Goal: Information Seeking & Learning: Learn about a topic

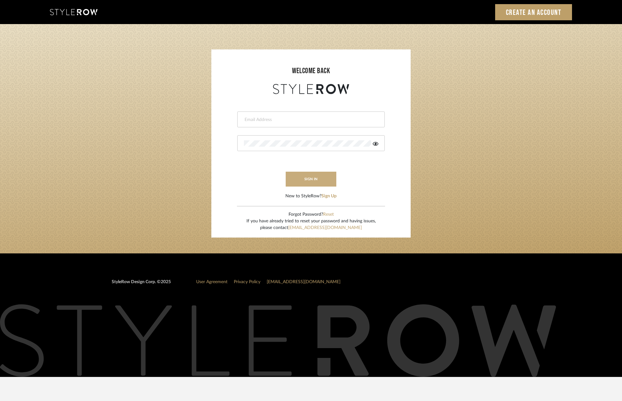
type input "[PERSON_NAME][EMAIL_ADDRESS][DOMAIN_NAME]"
click at [318, 180] on button "sign in" at bounding box center [311, 178] width 51 height 15
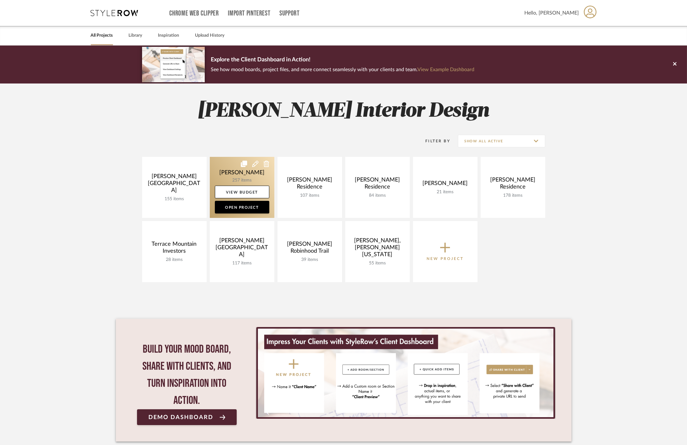
click at [225, 172] on link at bounding box center [242, 187] width 65 height 61
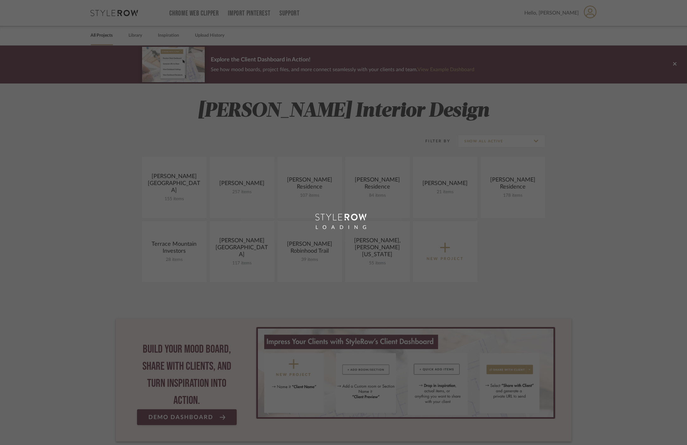
click at [228, 185] on div "LOADING" at bounding box center [343, 222] width 687 height 445
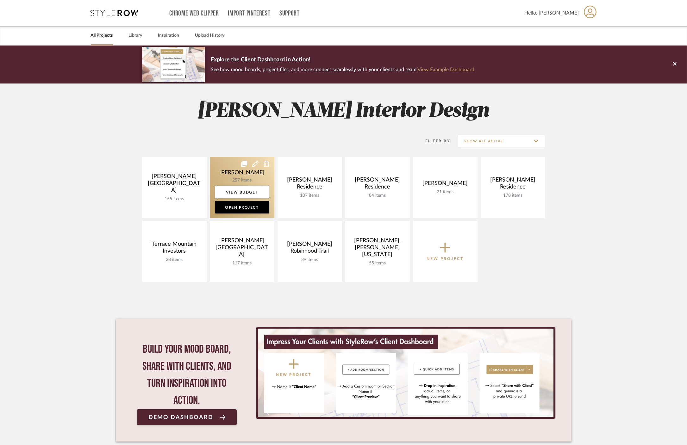
click at [236, 173] on link at bounding box center [242, 187] width 65 height 61
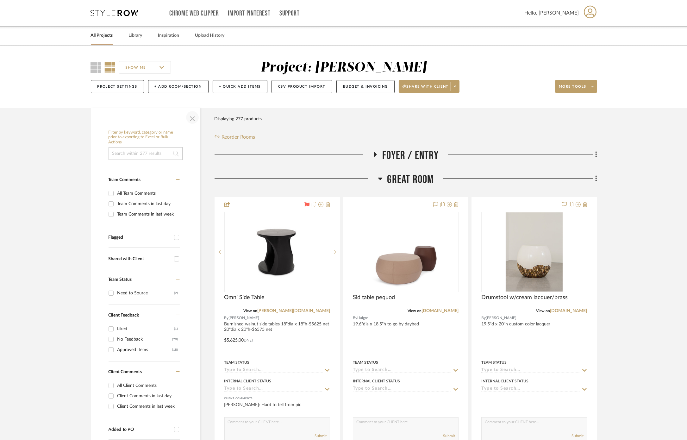
click at [193, 120] on span "button" at bounding box center [192, 117] width 15 height 15
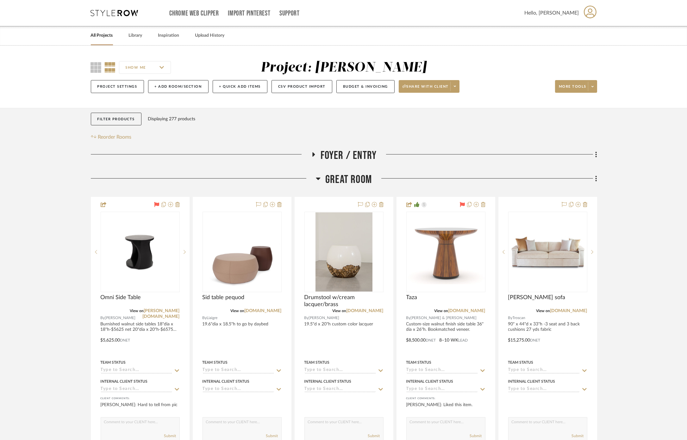
click at [332, 178] on span "Great Room" at bounding box center [348, 180] width 47 height 14
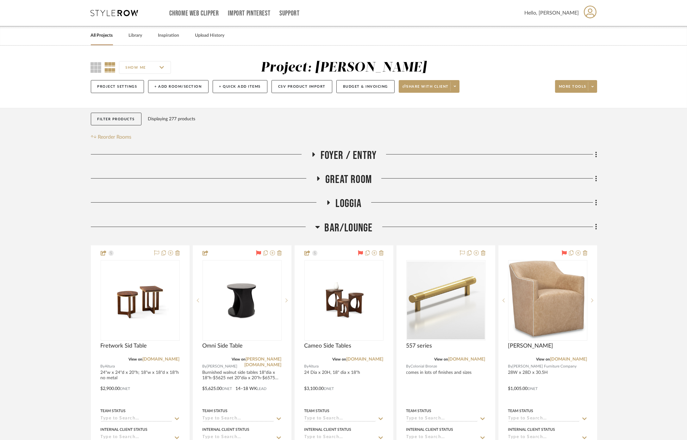
click at [352, 227] on span "Bar/Lounge" at bounding box center [349, 228] width 48 height 14
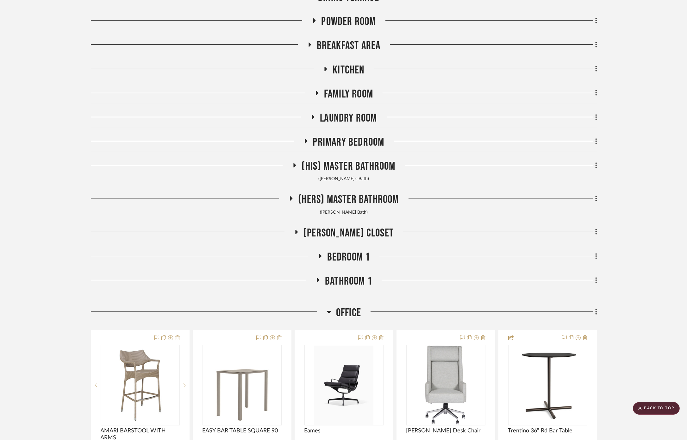
scroll to position [281, 0]
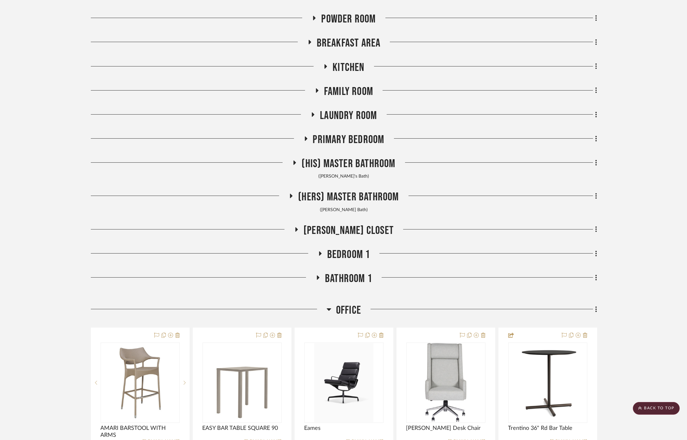
click at [342, 18] on span "Powder Room" at bounding box center [348, 19] width 54 height 14
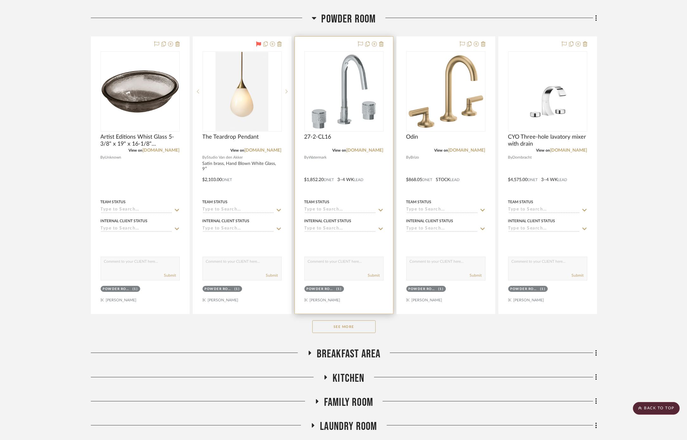
click at [361, 183] on div at bounding box center [344, 175] width 98 height 277
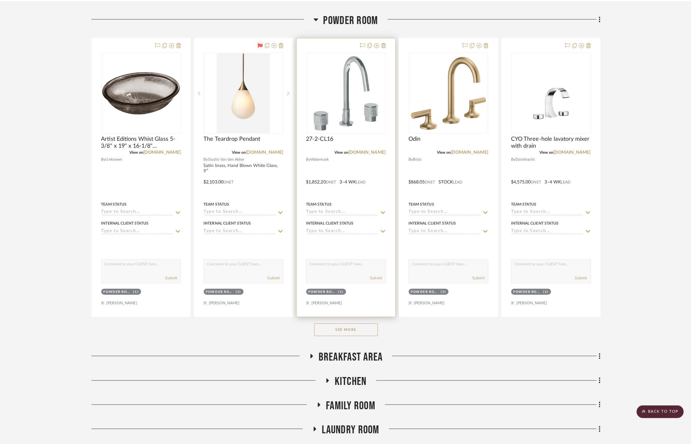
scroll to position [0, 0]
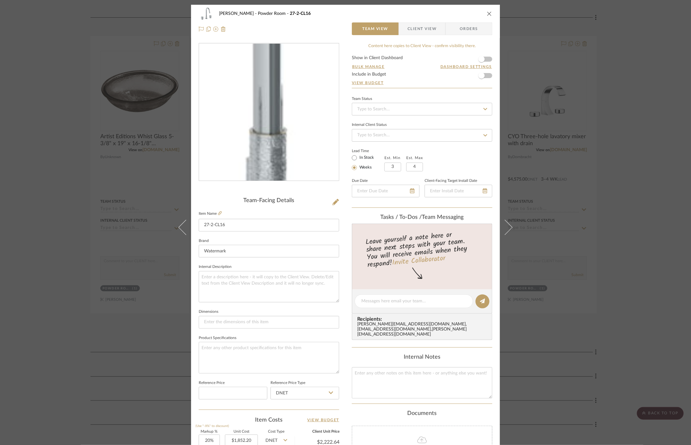
click at [268, 134] on img "0" at bounding box center [268, 112] width 137 height 137
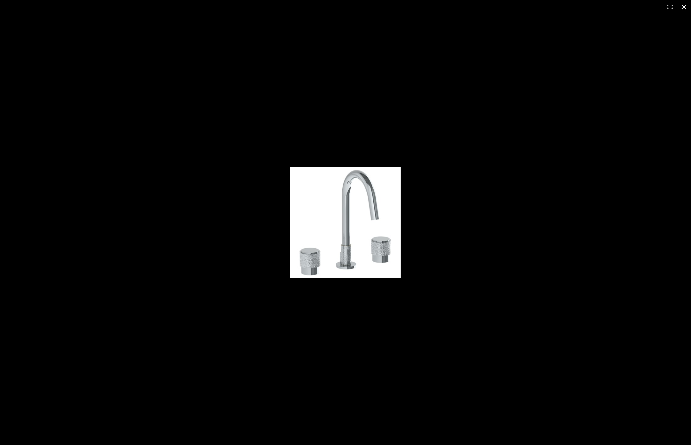
click at [267, 134] on div at bounding box center [345, 222] width 691 height 445
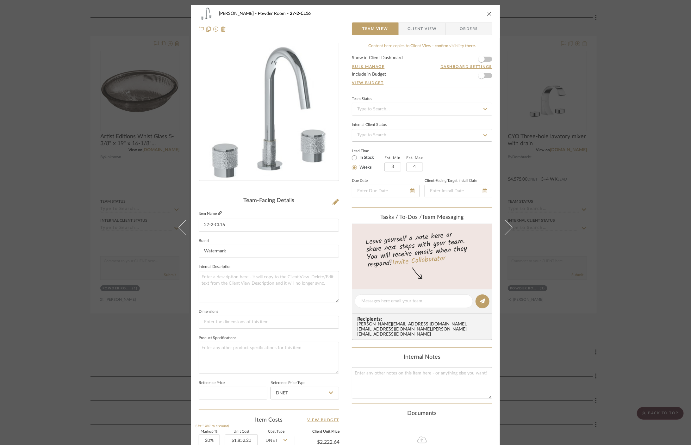
click at [218, 213] on icon at bounding box center [220, 213] width 4 height 4
click at [305, 92] on img "0" at bounding box center [268, 112] width 137 height 137
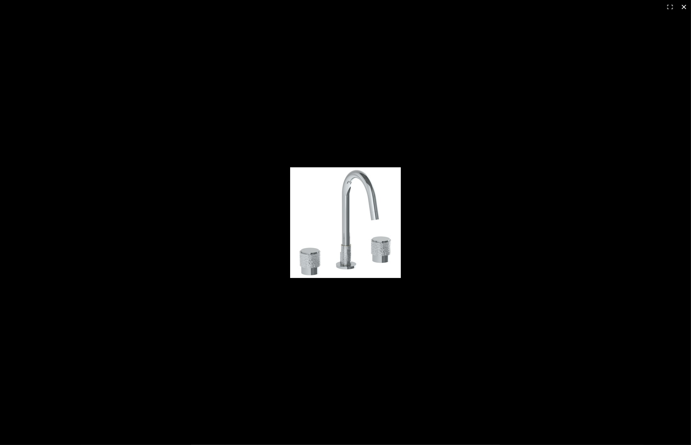
click at [33, 233] on div at bounding box center [345, 222] width 691 height 445
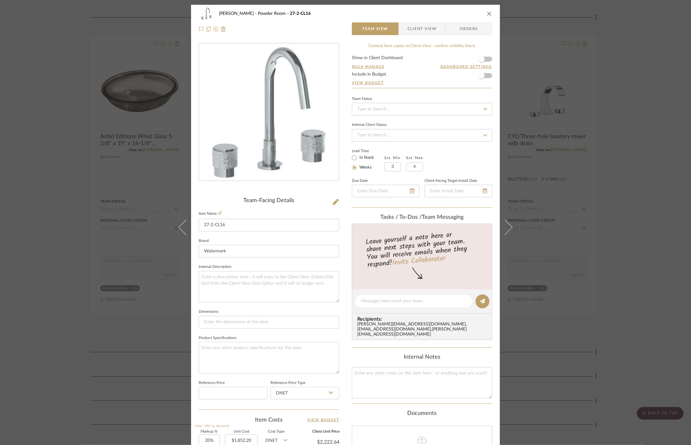
click at [59, 242] on div "[PERSON_NAME] Powder Room 27-2-CL16 Team View Client View Orders Team-Facing De…" at bounding box center [345, 222] width 691 height 445
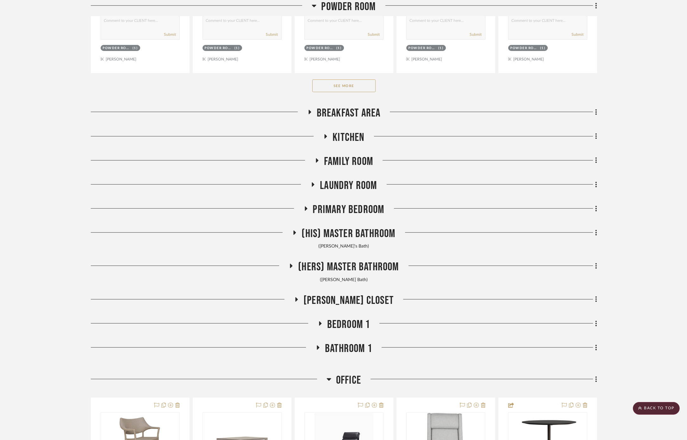
scroll to position [597, 0]
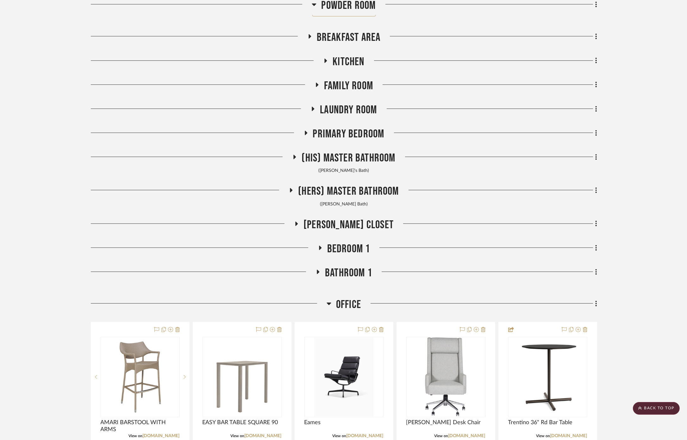
click at [348, 271] on span "Bathroom 1" at bounding box center [348, 273] width 47 height 14
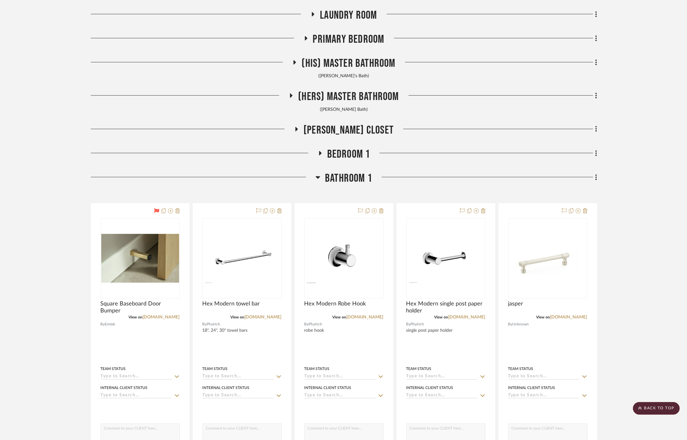
scroll to position [703, 0]
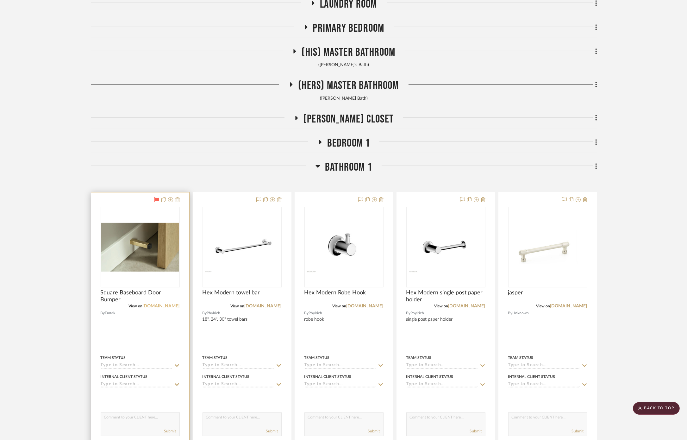
click at [172, 304] on link "[DOMAIN_NAME]" at bounding box center [161, 306] width 37 height 4
